Goal: Task Accomplishment & Management: Use online tool/utility

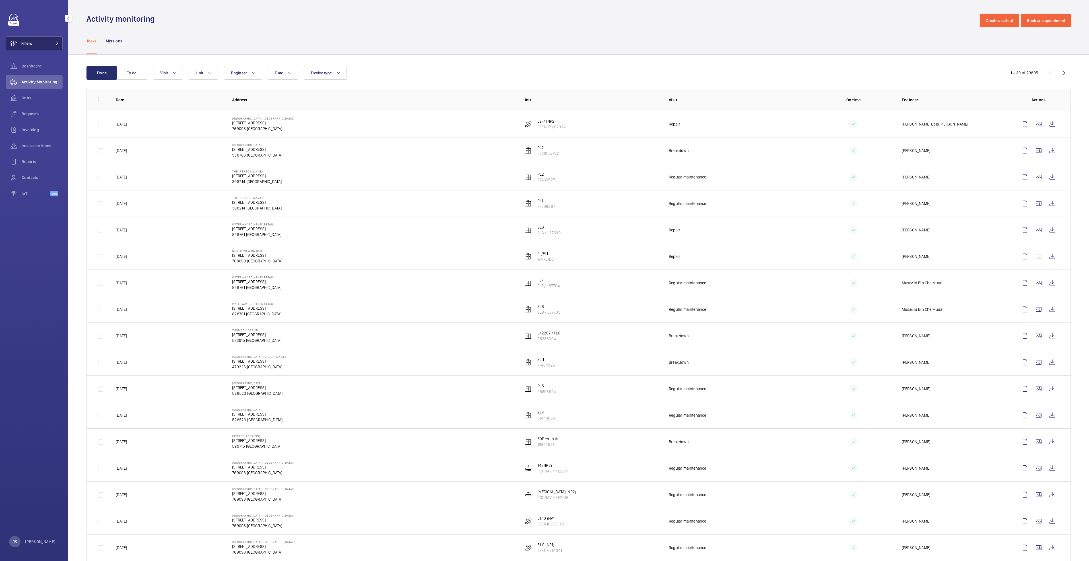
click at [55, 45] on button "Filters" at bounding box center [34, 43] width 57 height 14
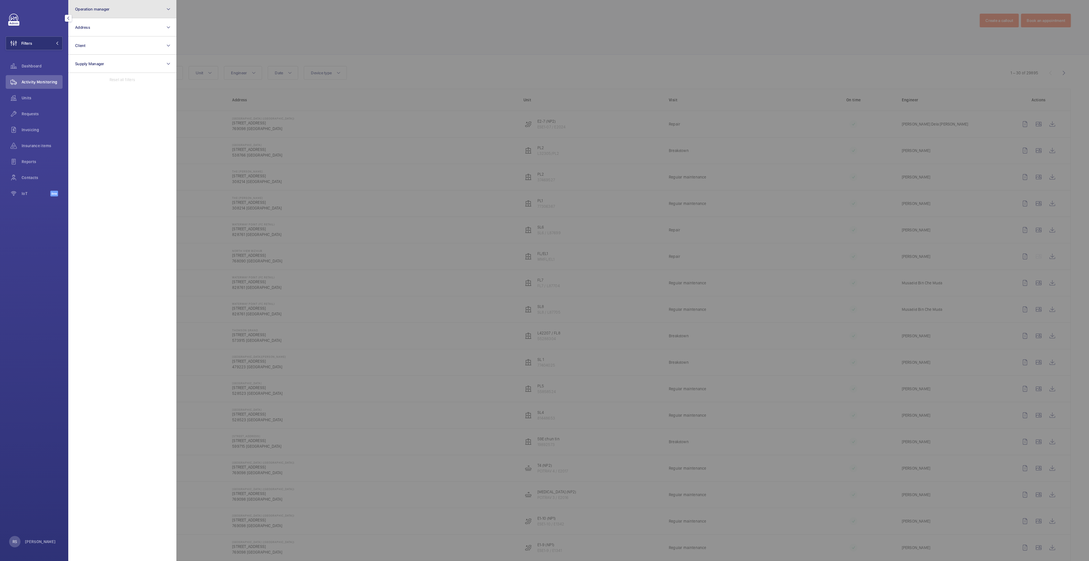
click at [116, 17] on button "Operation manager" at bounding box center [122, 9] width 108 height 18
click at [114, 57] on span "[PERSON_NAME]" at bounding box center [123, 60] width 78 height 6
click at [82, 57] on input "[PERSON_NAME]" at bounding box center [76, 59] width 11 height 11
checkbox input "true"
click at [286, 18] on div at bounding box center [720, 280] width 1089 height 561
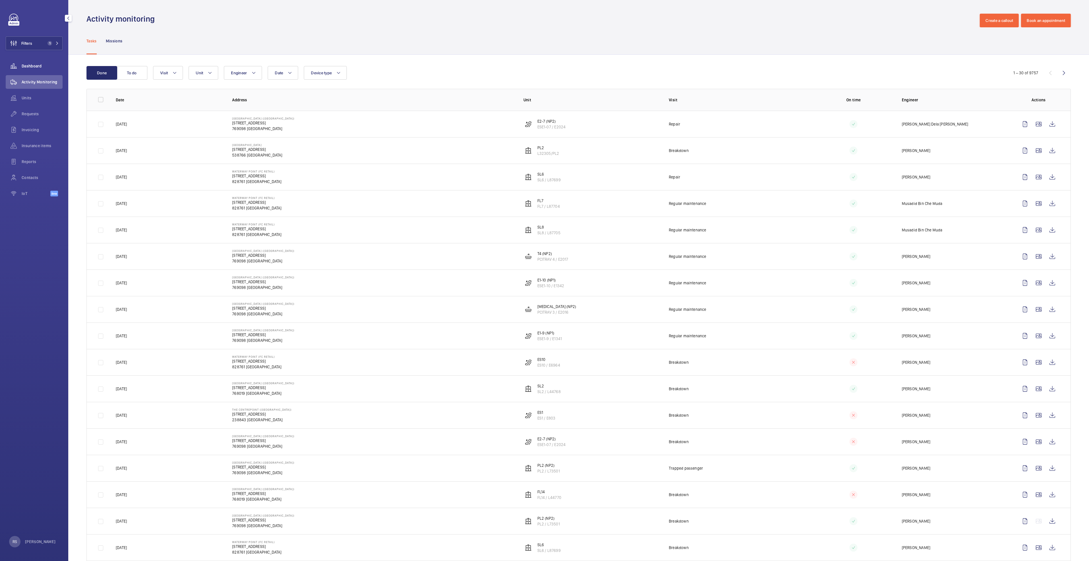
click at [22, 67] on span "Dashboard" at bounding box center [42, 66] width 41 height 6
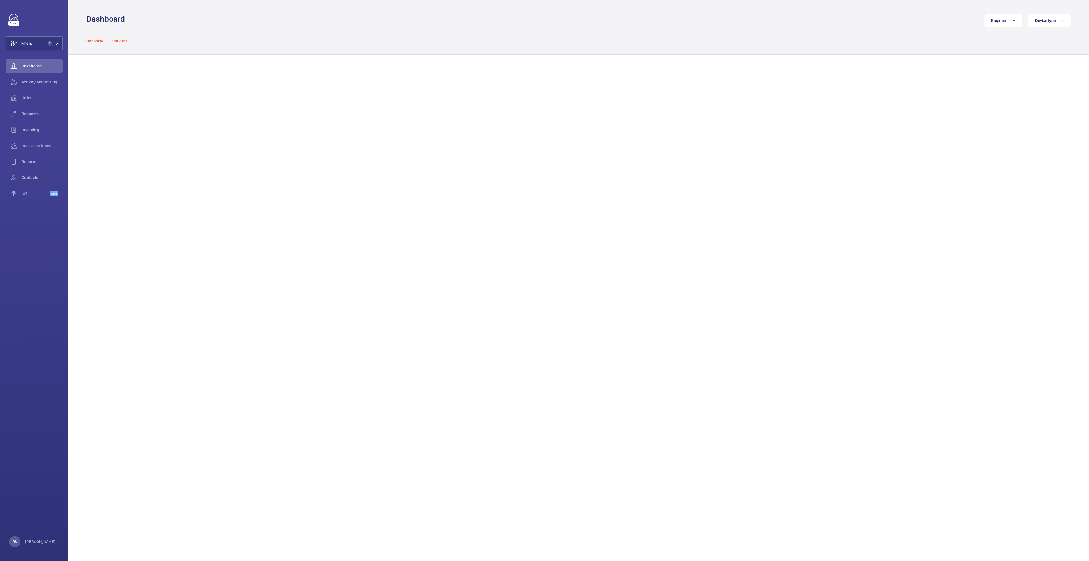
click at [123, 43] on p "Callouts" at bounding box center [120, 41] width 16 height 6
